Goal: Information Seeking & Learning: Understand process/instructions

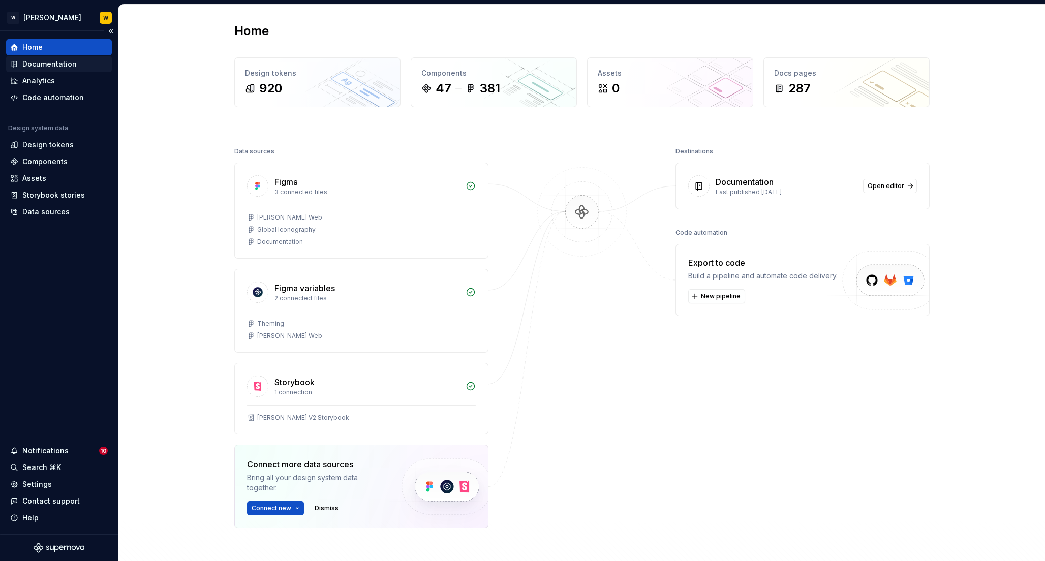
click at [54, 66] on div "Documentation" at bounding box center [49, 64] width 54 height 10
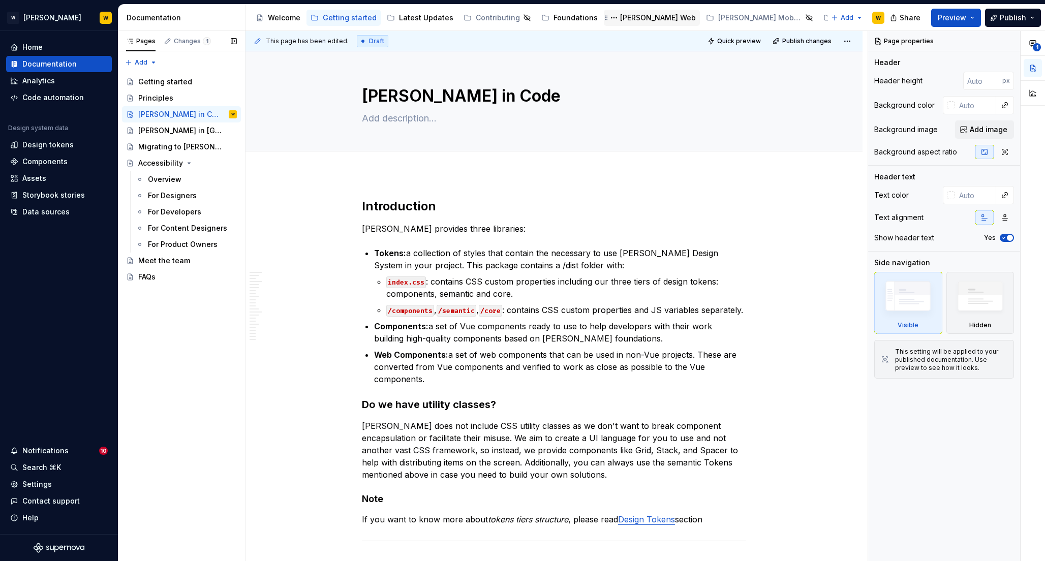
click at [631, 16] on div "[PERSON_NAME] Web" at bounding box center [658, 18] width 76 height 10
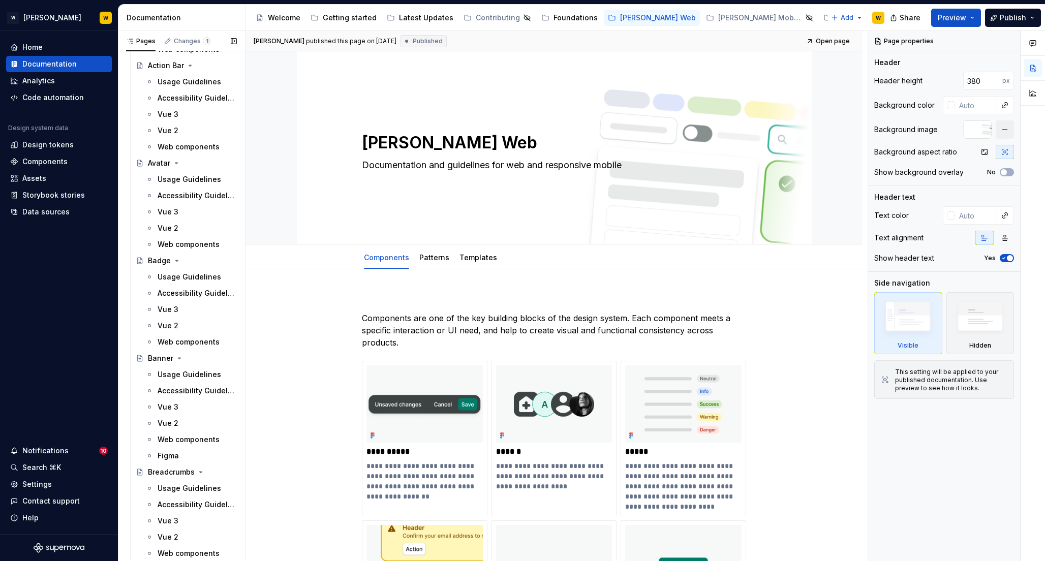
scroll to position [337, 0]
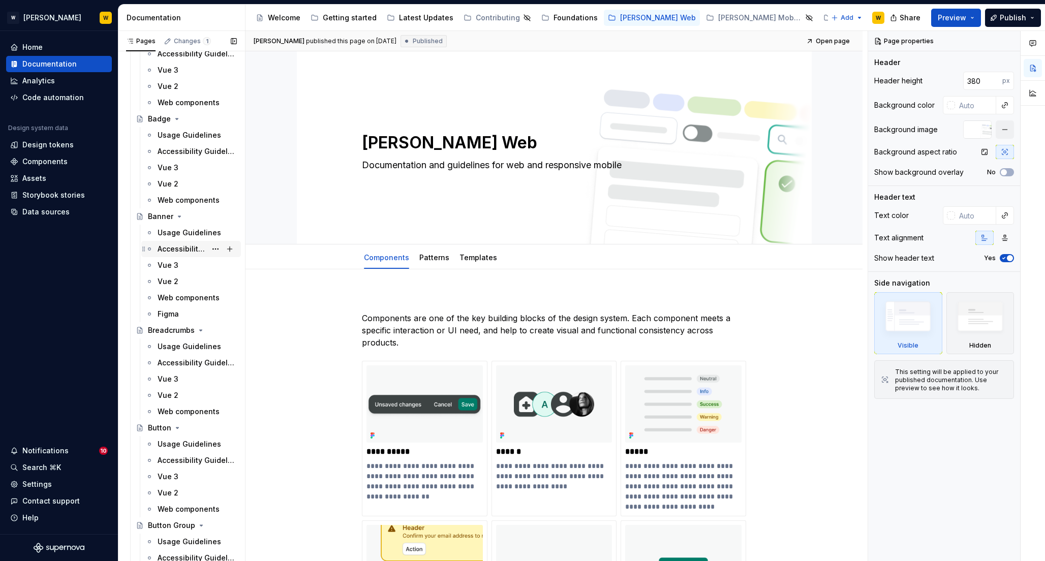
click at [172, 247] on div "Accessibility Guidelines" at bounding box center [182, 249] width 49 height 10
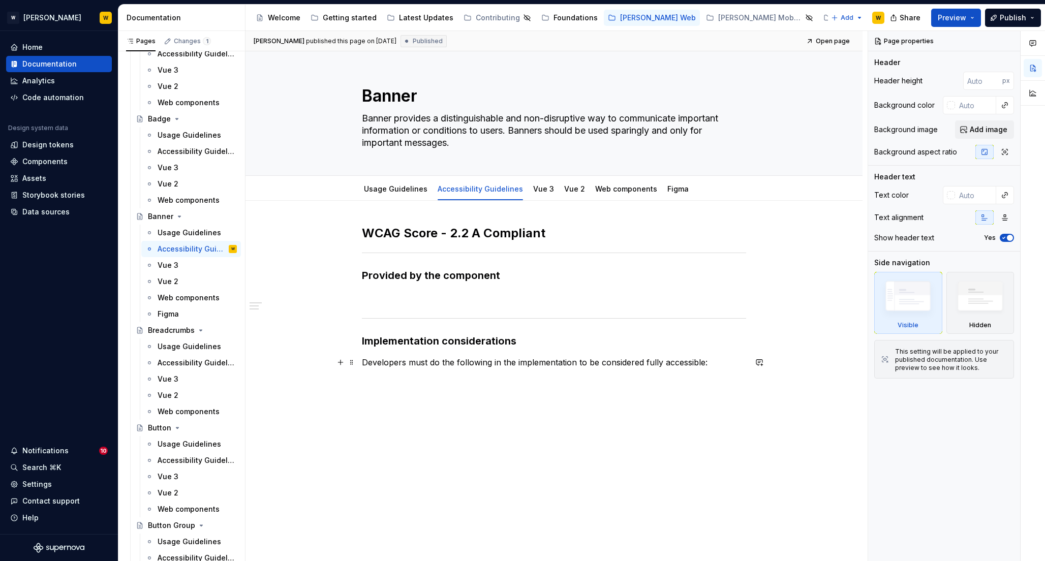
click at [645, 362] on p "Developers must do the following in the implementation to be considered fully a…" at bounding box center [554, 362] width 384 height 12
type textarea "*"
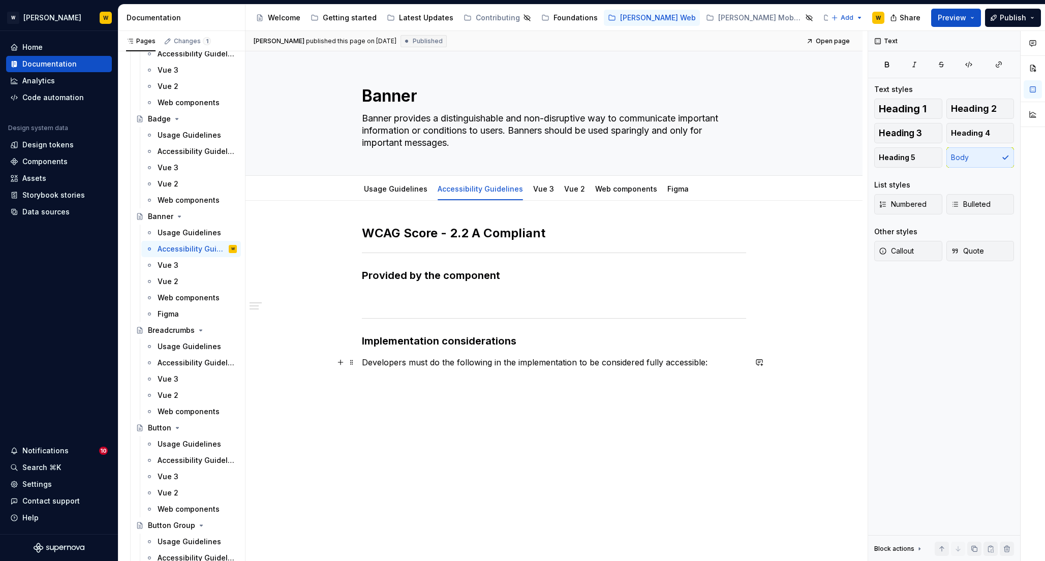
click at [713, 363] on p "Developers must do the following in the implementation to be considered fully a…" at bounding box center [554, 362] width 384 height 12
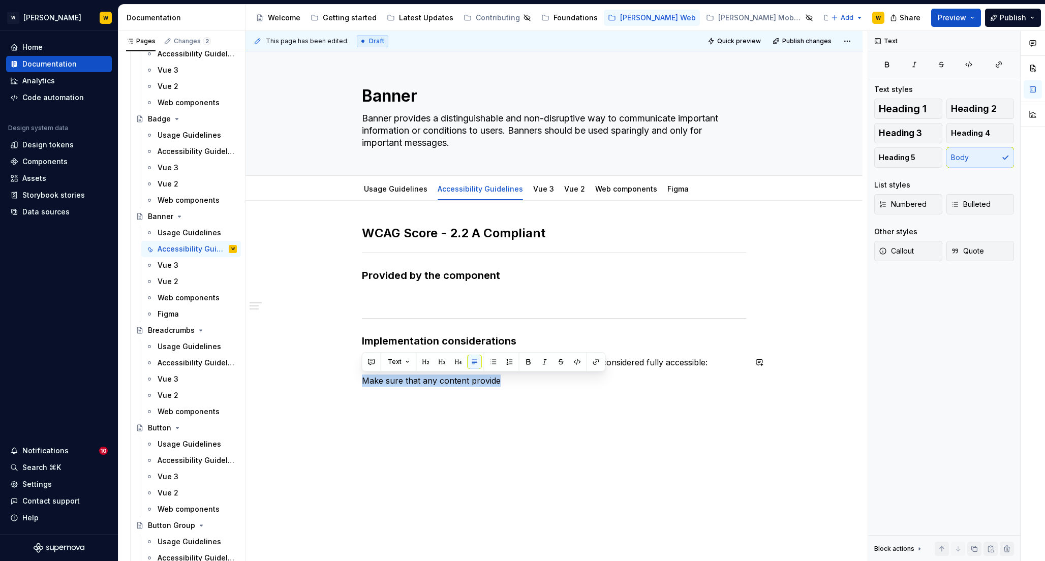
copy p "Make sure that any content provide"
click at [172, 149] on div "Accessibility Guidelines" at bounding box center [182, 151] width 49 height 10
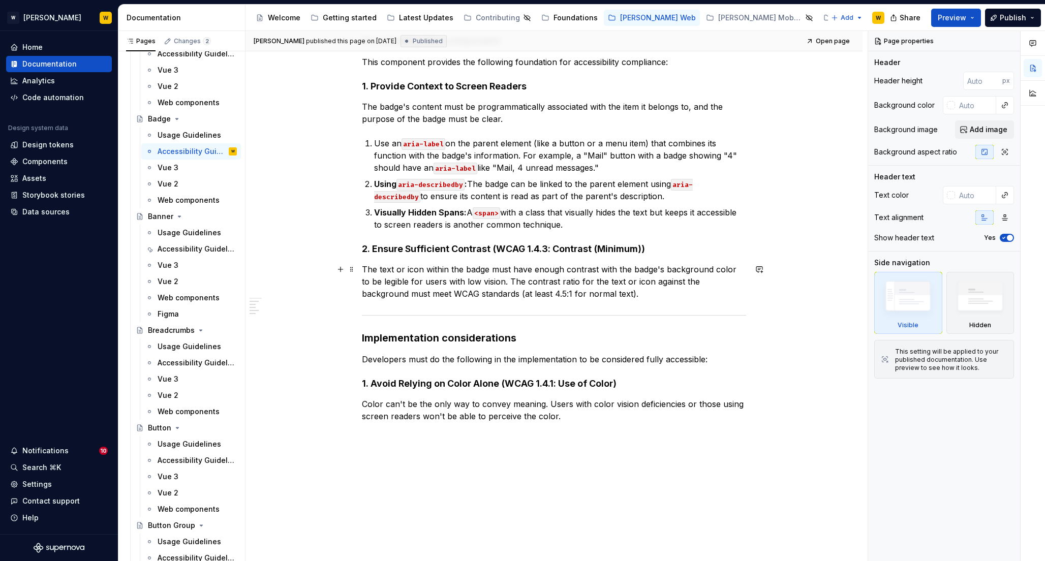
scroll to position [225, 0]
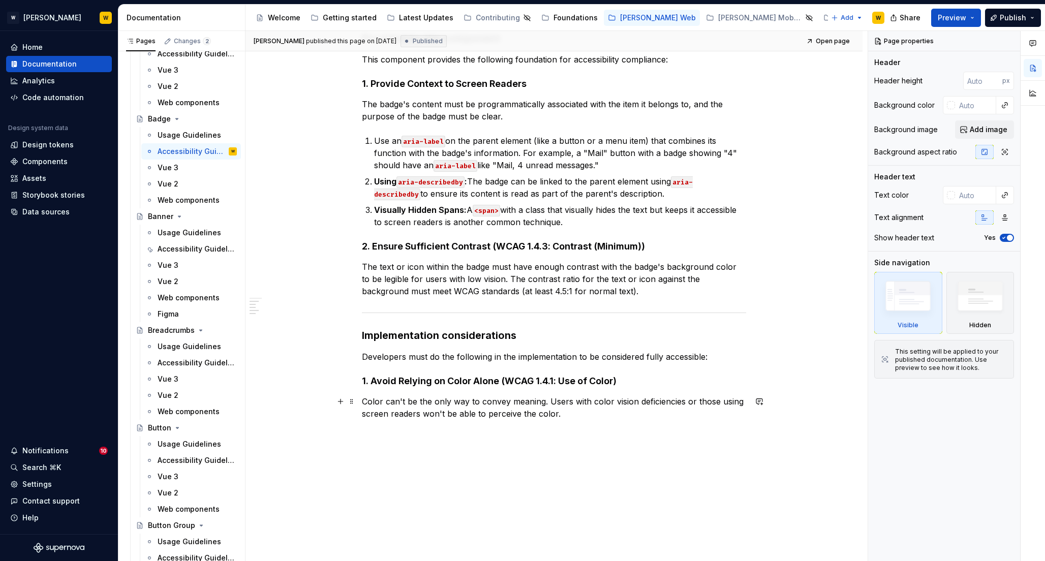
click at [584, 413] on p "Color can't be the only way to convey meaning. Users with color vision deficien…" at bounding box center [554, 407] width 384 height 24
type textarea "*"
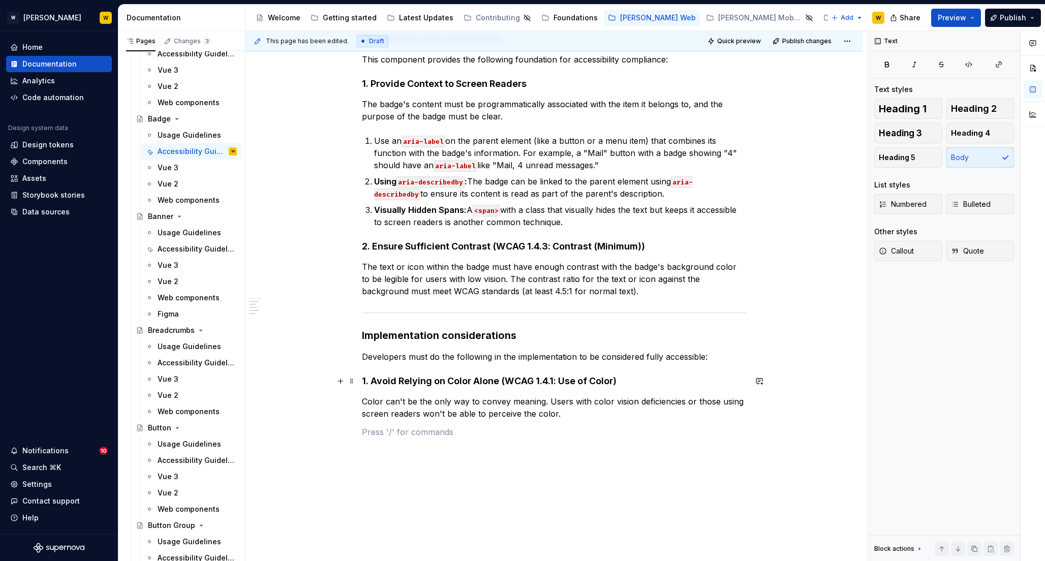
click at [516, 382] on h4 "1. Avoid Relying on Color Alone (WCAG 1.4.1: Use of Color)" at bounding box center [554, 381] width 384 height 12
click at [484, 436] on p at bounding box center [554, 432] width 384 height 12
click at [968, 129] on span "Heading 4" at bounding box center [970, 133] width 39 height 10
click at [393, 440] on h4 at bounding box center [554, 438] width 384 height 12
click at [394, 436] on h4 "2." at bounding box center [554, 438] width 384 height 12
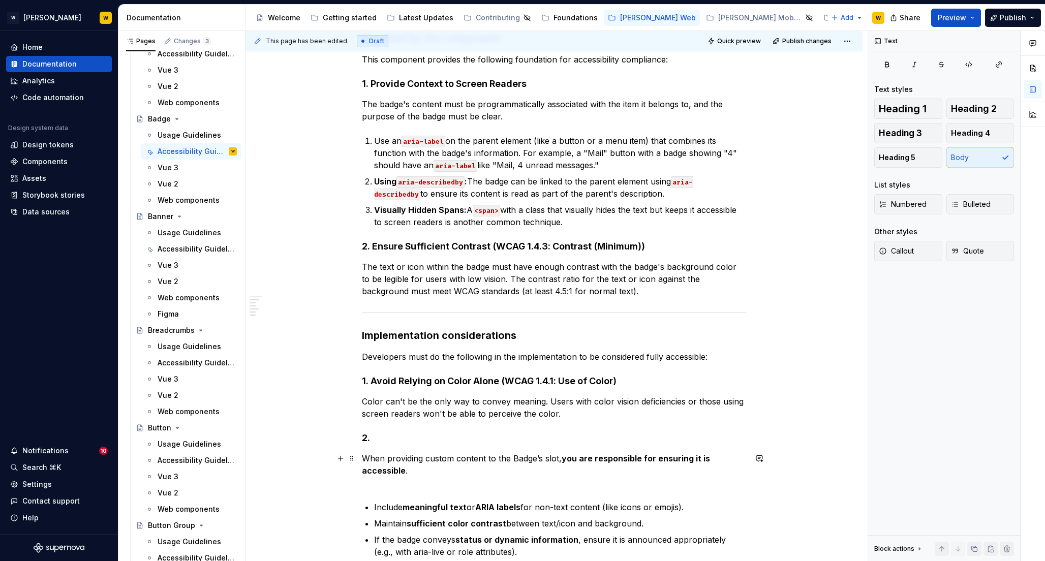
click at [418, 456] on p "When providing custom content to the Badge’s slot, you are responsible for ensu…" at bounding box center [554, 470] width 384 height 37
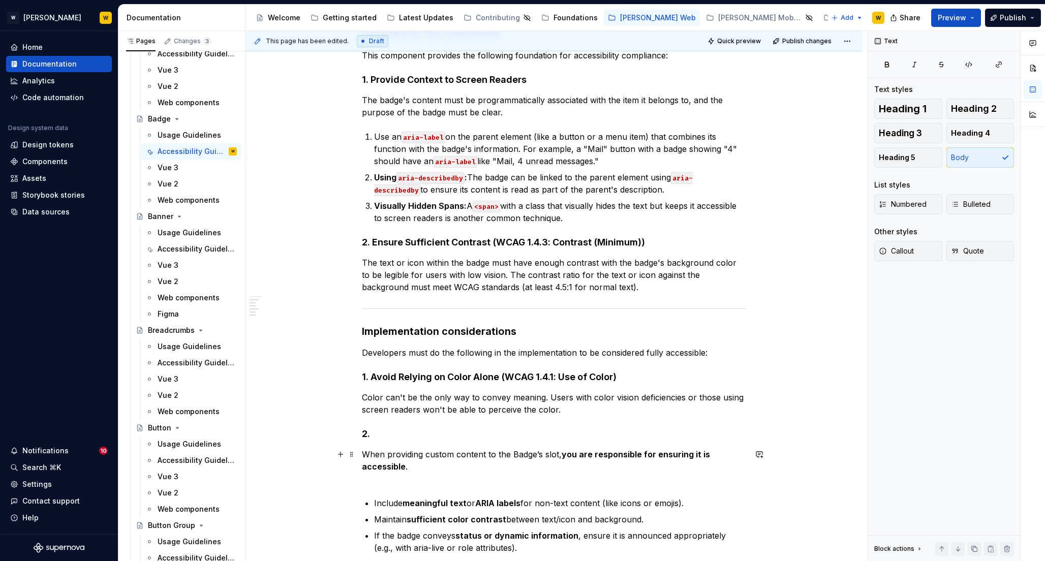
scroll to position [232, 0]
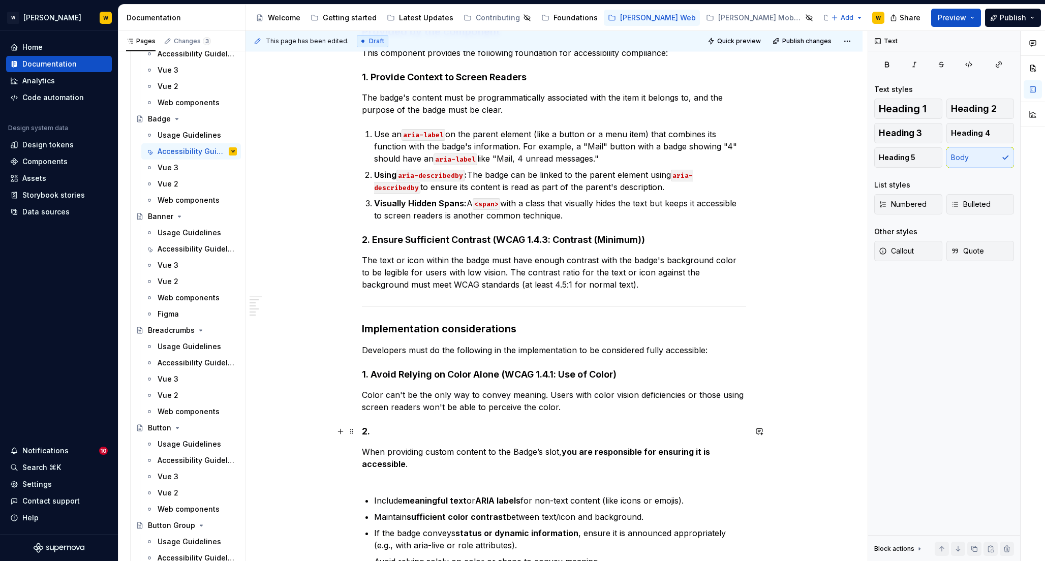
click at [433, 430] on h4 "2." at bounding box center [554, 431] width 384 height 12
click at [384, 429] on h4 "2." at bounding box center [554, 431] width 384 height 12
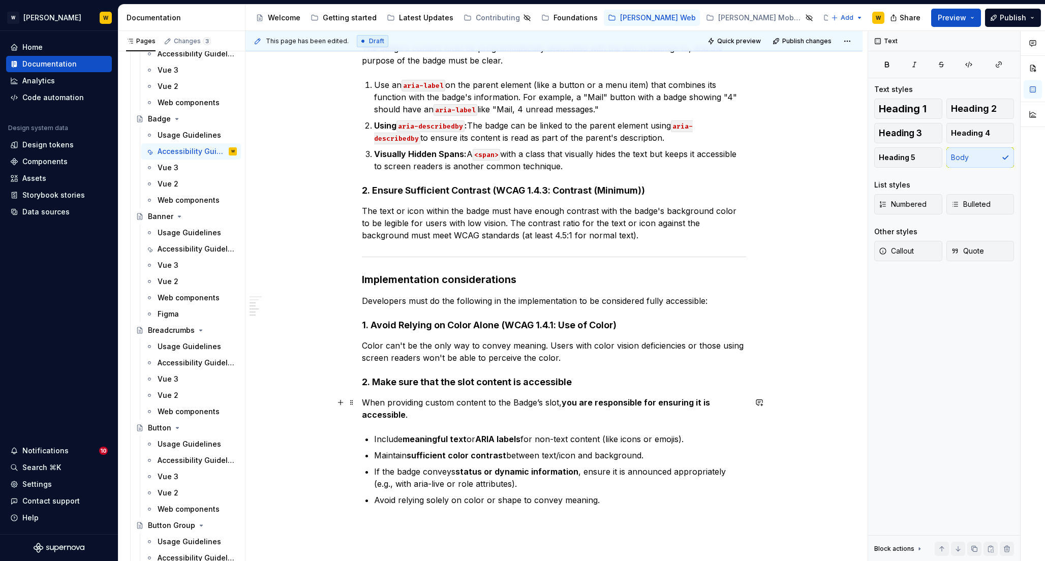
scroll to position [283, 0]
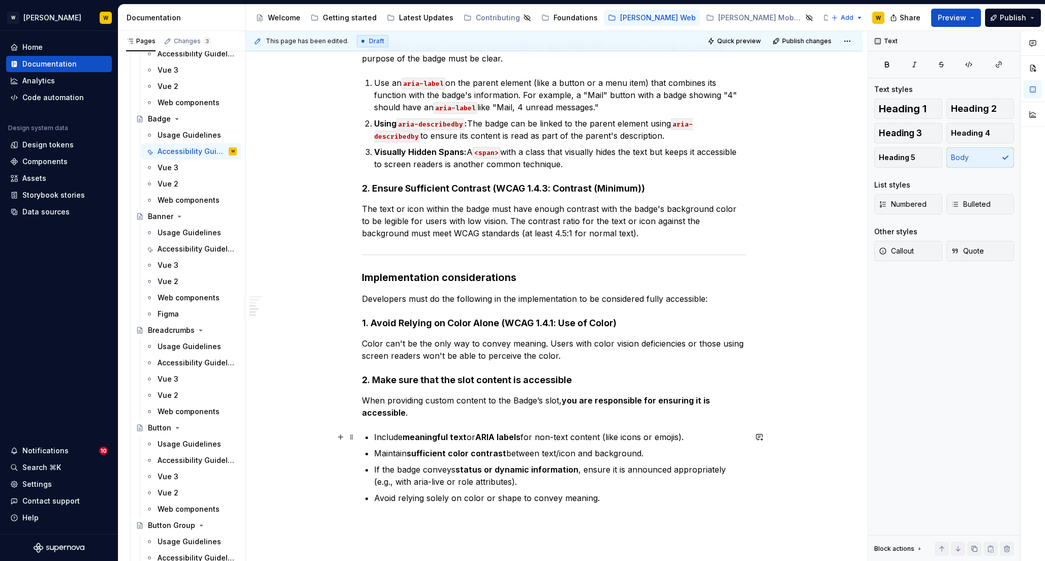
click at [504, 435] on strong "ARIA labels" at bounding box center [497, 437] width 45 height 10
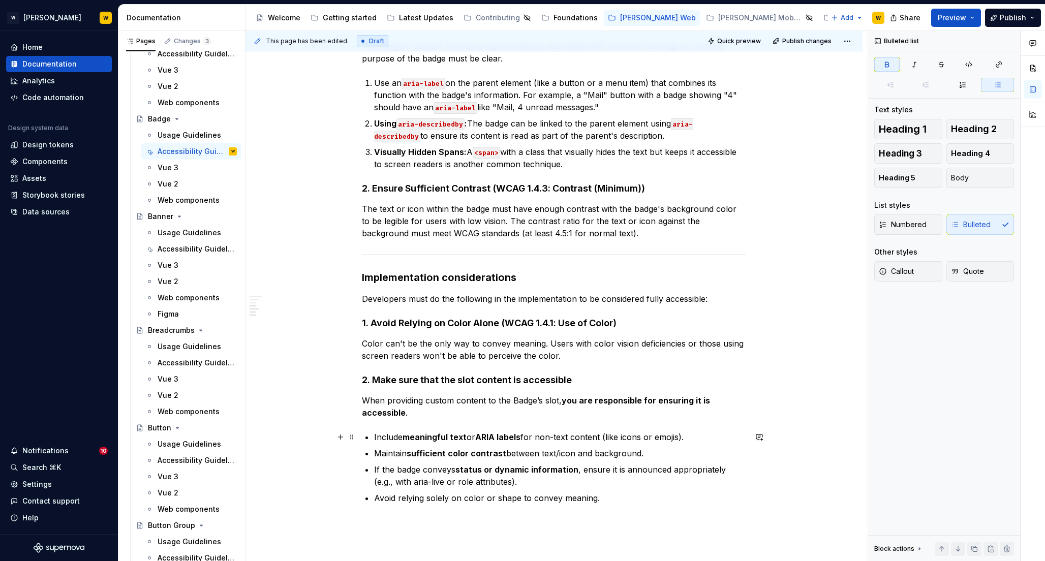
click at [672, 436] on p "Include meaningful text or ARIA labels for non-text content (like icons or emoj…" at bounding box center [560, 437] width 372 height 12
click at [485, 453] on strong "sufficient color contrast" at bounding box center [457, 453] width 100 height 10
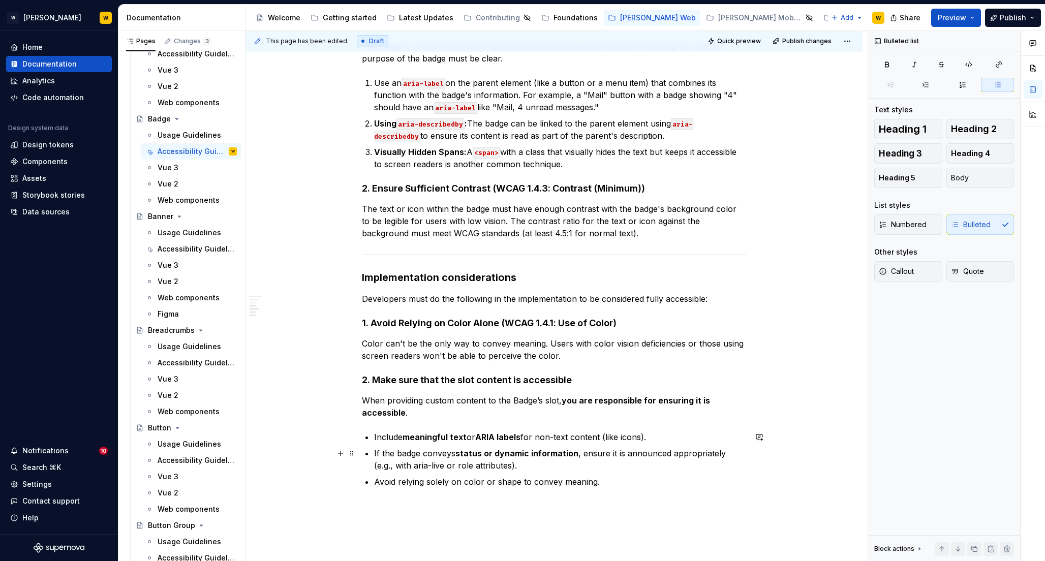
click at [506, 463] on p "If the badge conveys status or dynamic information , ensure it is announced app…" at bounding box center [560, 459] width 372 height 24
click at [520, 483] on p "Avoid relying solely on color or shape to convey meaning." at bounding box center [560, 482] width 372 height 12
click at [566, 400] on strong "you are responsible for ensuring it is accessible" at bounding box center [537, 406] width 350 height 22
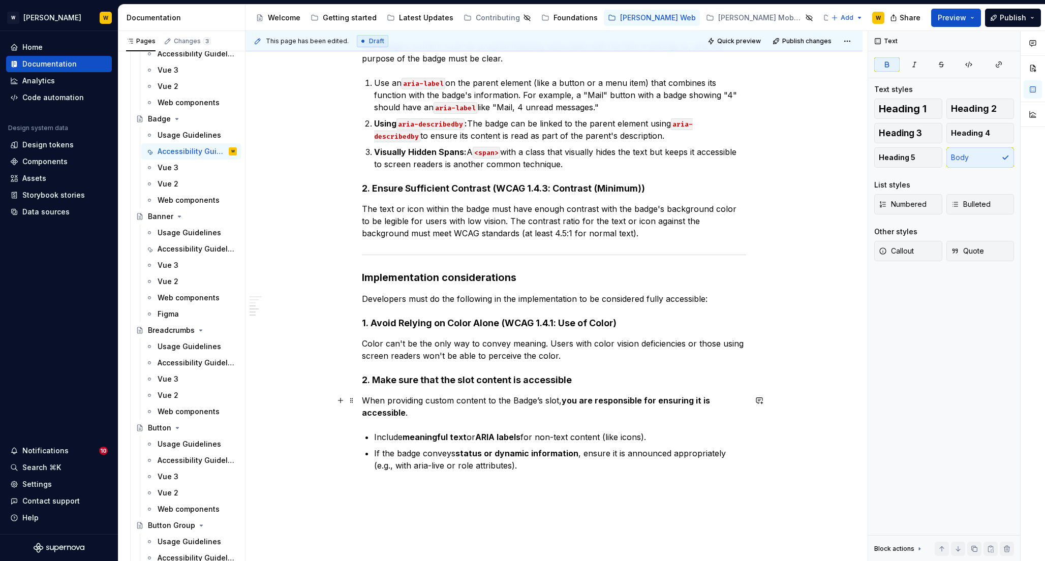
click at [593, 399] on strong "you are responsible for ensuring it is accessible" at bounding box center [537, 406] width 350 height 22
click at [954, 17] on span "Preview" at bounding box center [952, 18] width 28 height 10
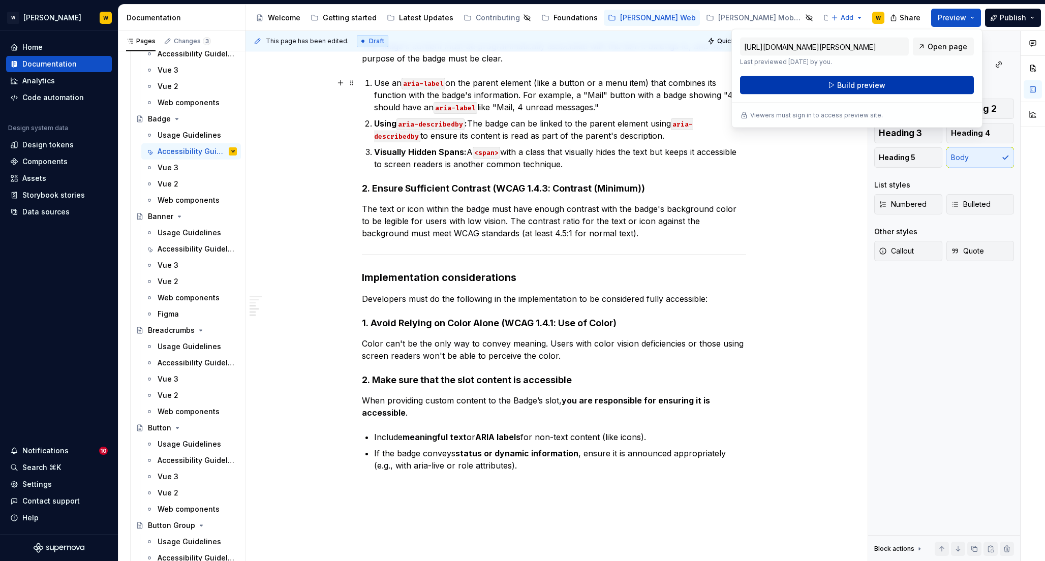
click at [858, 84] on span "Build preview" at bounding box center [861, 85] width 48 height 10
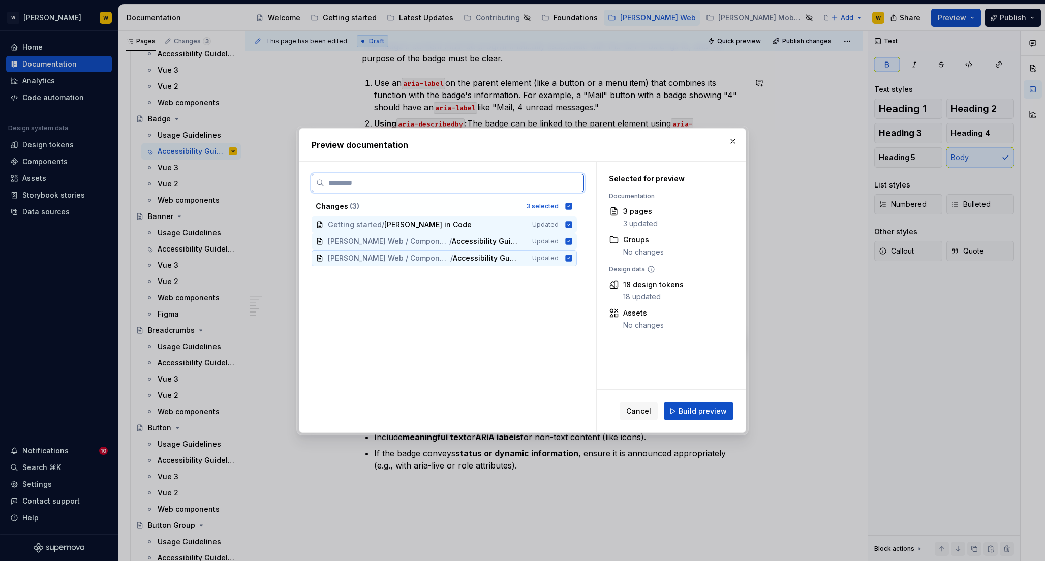
click at [569, 258] on icon at bounding box center [569, 258] width 7 height 7
click at [568, 225] on icon at bounding box center [569, 225] width 8 height 8
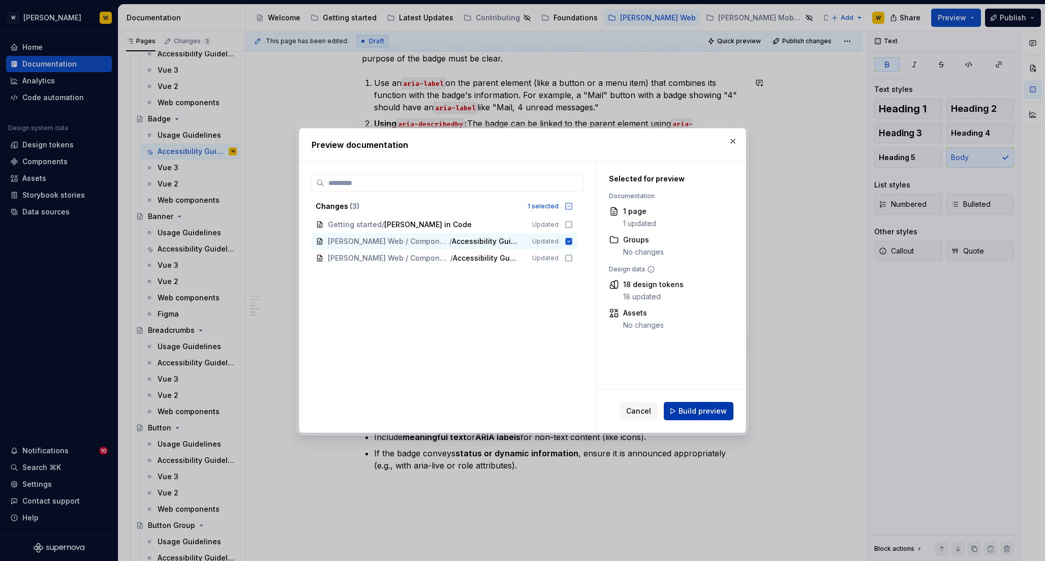
click at [688, 409] on span "Build preview" at bounding box center [702, 411] width 48 height 10
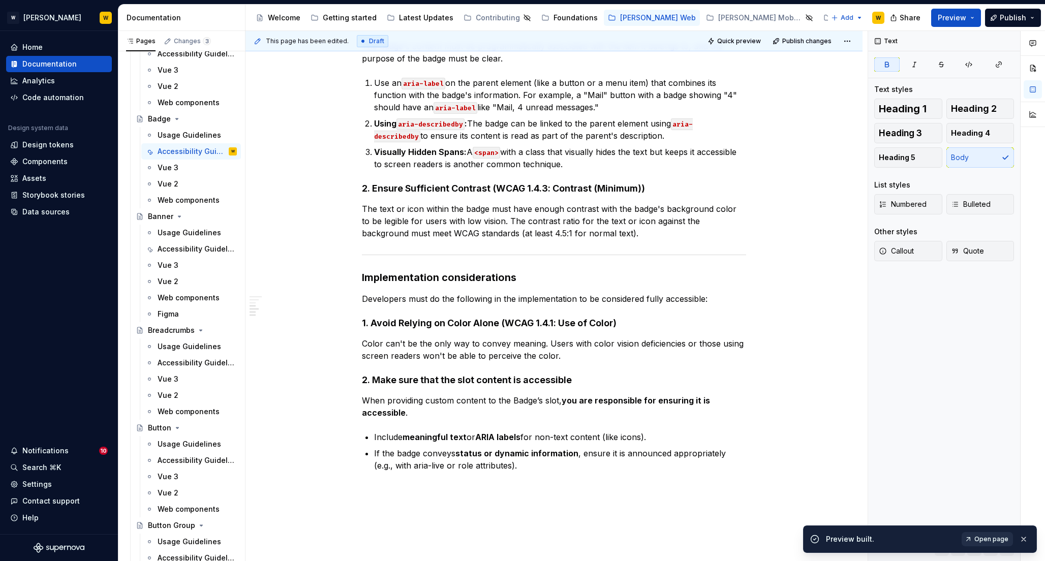
click at [992, 538] on span "Open page" at bounding box center [991, 539] width 34 height 8
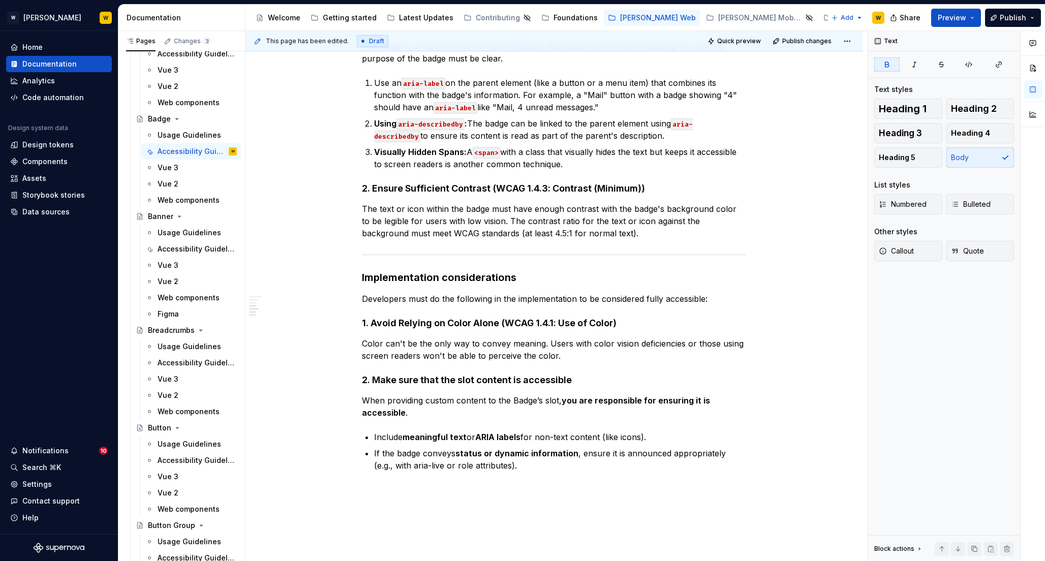
type textarea "*"
